Goal: Task Accomplishment & Management: Use online tool/utility

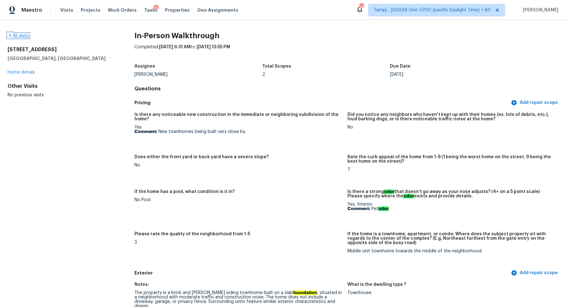
click at [17, 35] on link "All visits" at bounding box center [18, 35] width 21 height 4
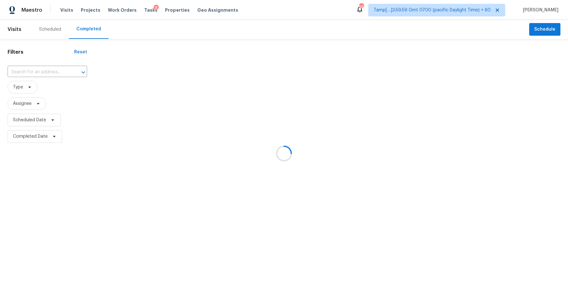
click at [30, 71] on div at bounding box center [284, 153] width 568 height 307
click at [41, 72] on div at bounding box center [284, 153] width 568 height 307
click at [43, 72] on div at bounding box center [284, 153] width 568 height 307
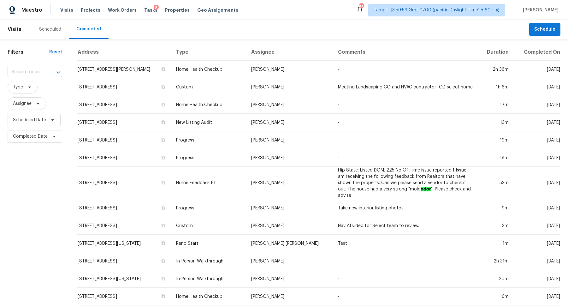
click at [49, 72] on div at bounding box center [54, 72] width 16 height 9
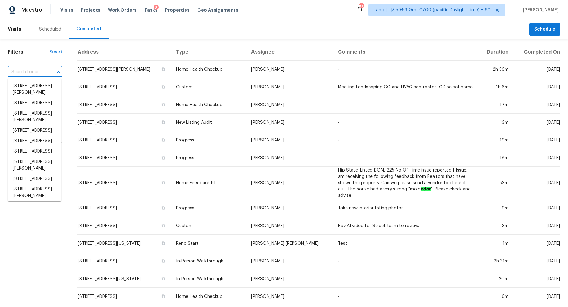
click at [49, 72] on div at bounding box center [54, 72] width 16 height 9
paste input "[STREET_ADDRESS]"
type input "[STREET_ADDRESS]"
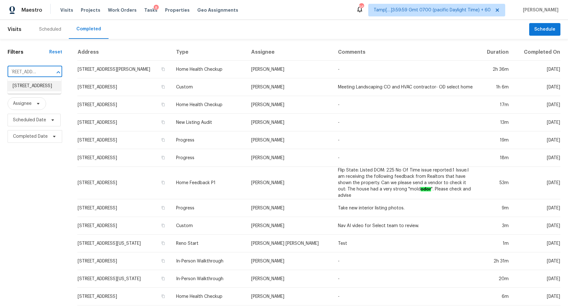
click at [31, 87] on li "[STREET_ADDRESS]" at bounding box center [35, 86] width 54 height 10
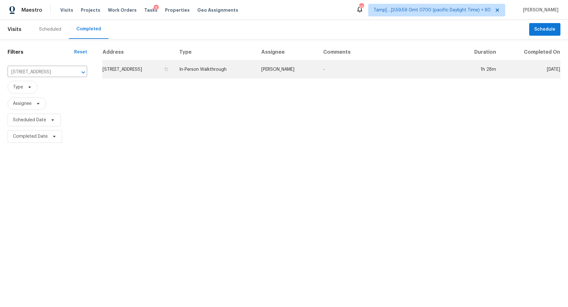
click at [118, 72] on td "[STREET_ADDRESS]" at bounding box center [138, 70] width 72 height 18
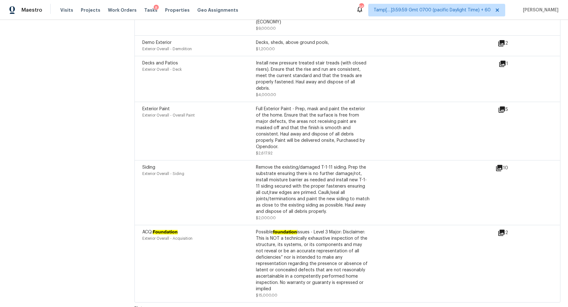
scroll to position [1656, 0]
